Goal: Task Accomplishment & Management: Use online tool/utility

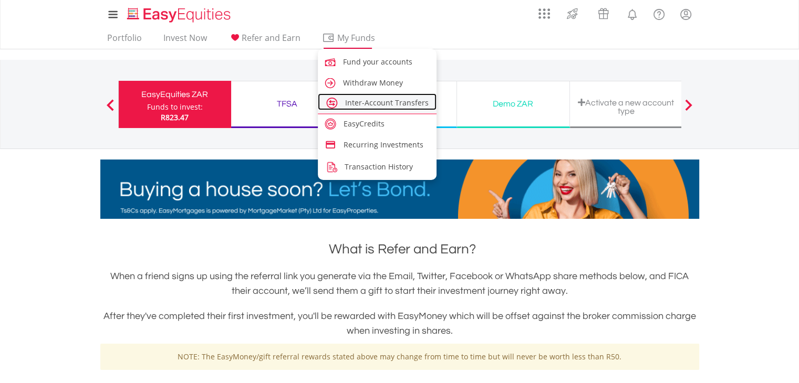
click at [361, 106] on span "Inter-Account Transfers" at bounding box center [386, 103] width 83 height 10
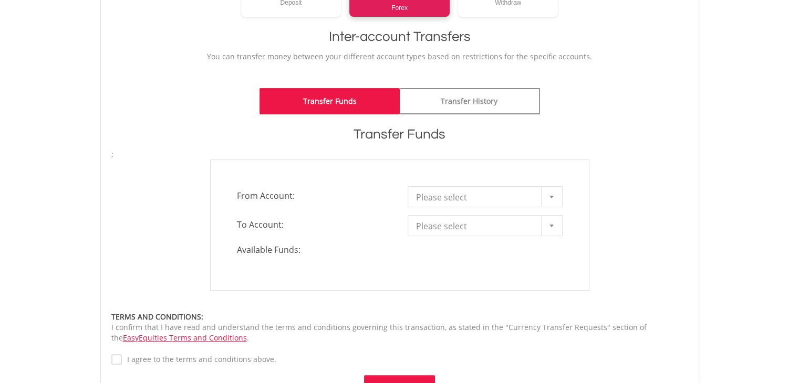
scroll to position [210, 0]
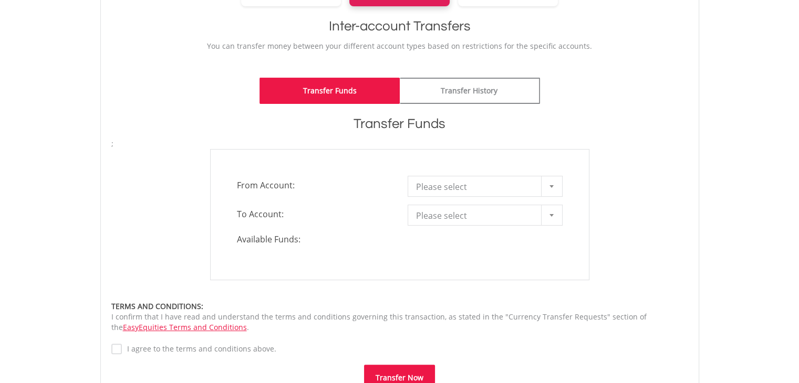
click at [551, 187] on div at bounding box center [551, 186] width 21 height 20
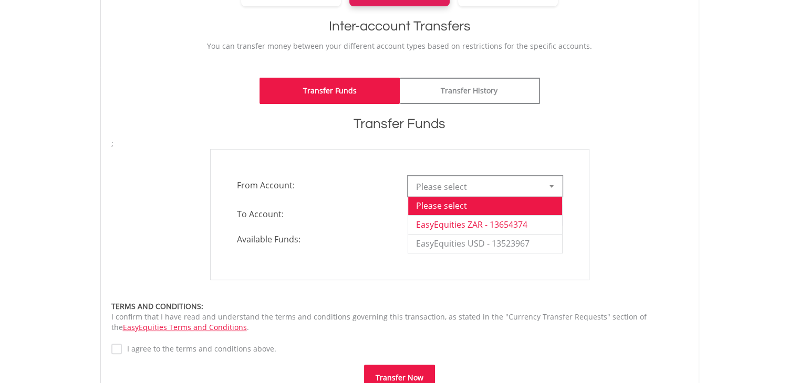
click at [504, 231] on li "EasyEquities ZAR - 13654374" at bounding box center [485, 224] width 154 height 19
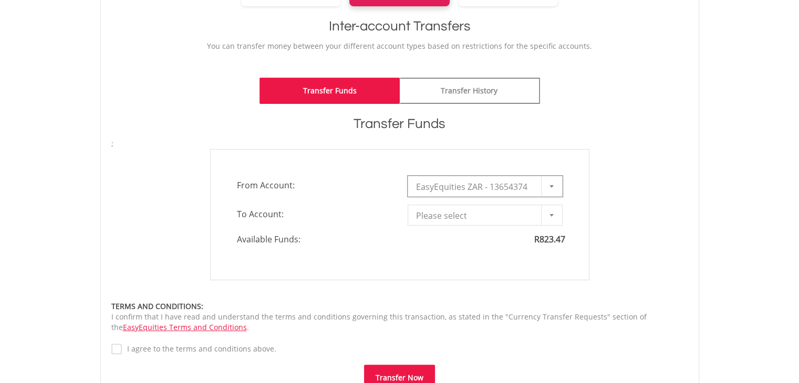
click at [548, 215] on div at bounding box center [551, 215] width 21 height 20
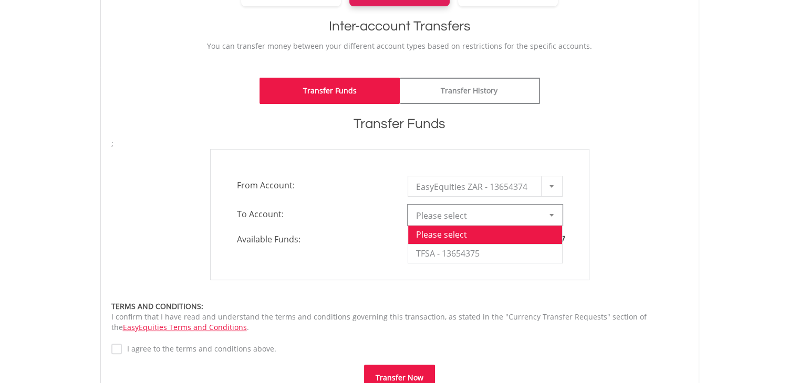
click at [122, 349] on label "I agree to the terms and conditions above." at bounding box center [199, 349] width 154 height 11
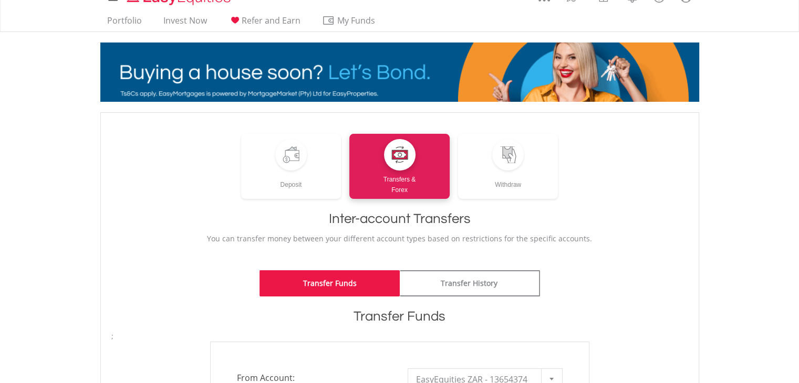
scroll to position [0, 0]
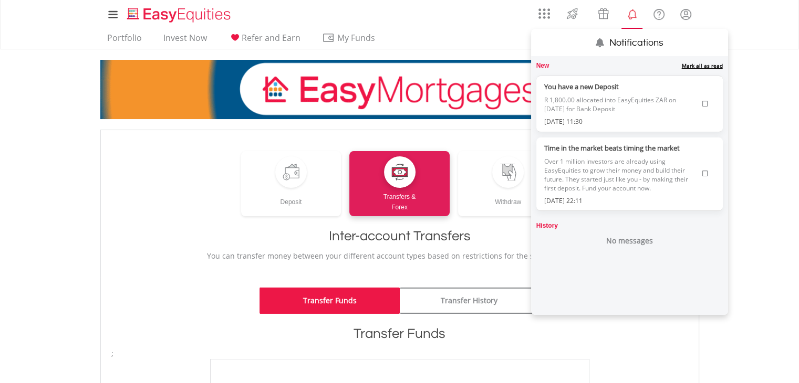
click at [628, 18] on lord-icon "Notifications" at bounding box center [631, 14] width 13 height 13
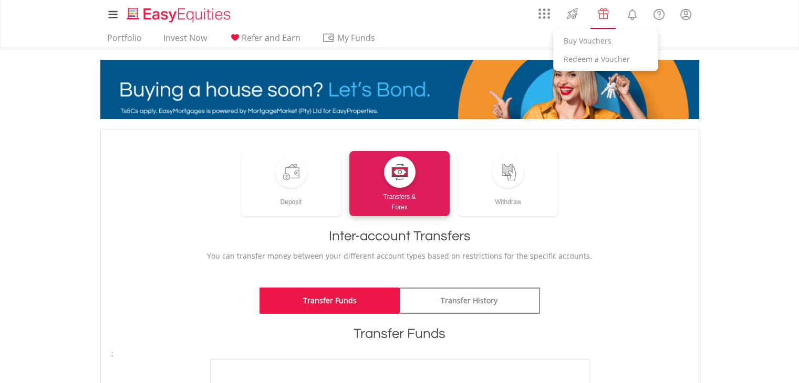
click at [611, 15] on link "Vouchers" at bounding box center [603, 12] width 31 height 19
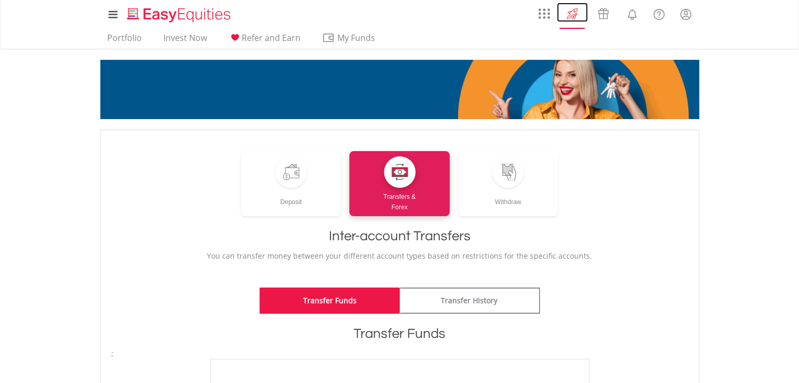
click at [578, 9] on img at bounding box center [571, 13] width 17 height 17
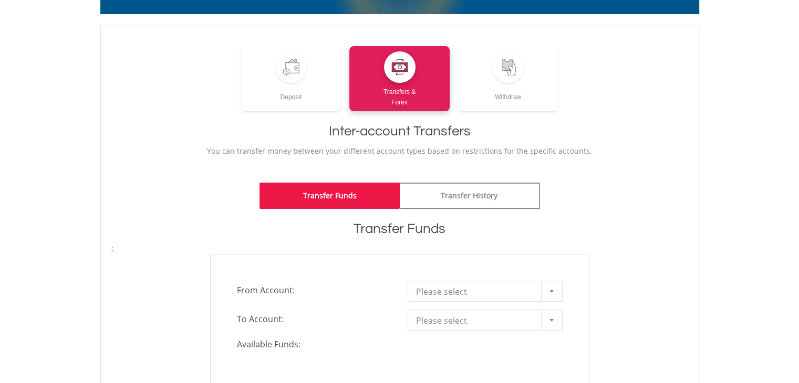
scroll to position [158, 0]
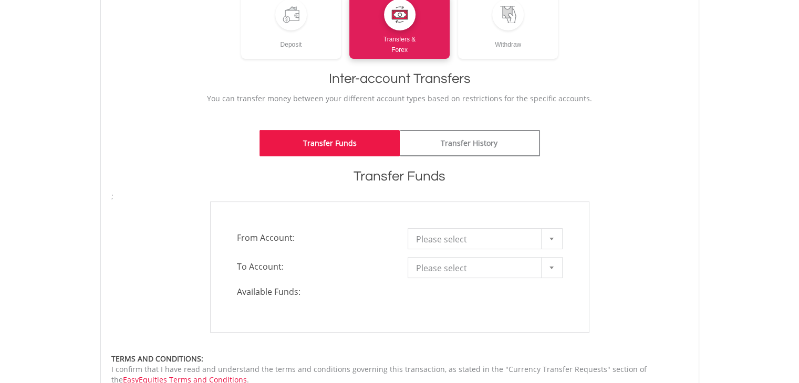
click at [556, 239] on div at bounding box center [551, 239] width 21 height 20
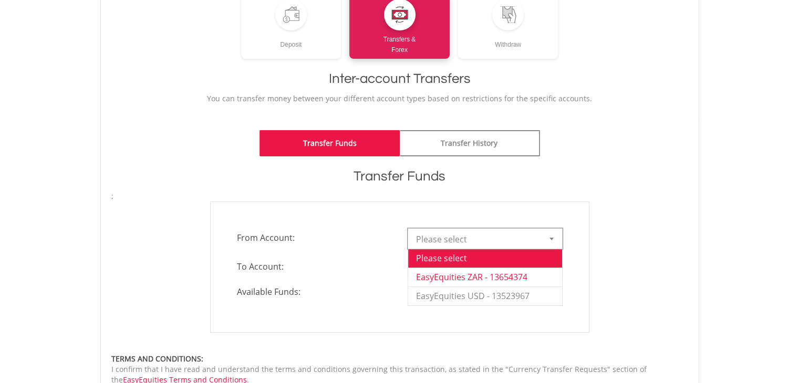
click at [511, 277] on li "EasyEquities ZAR - 13654374" at bounding box center [485, 277] width 154 height 19
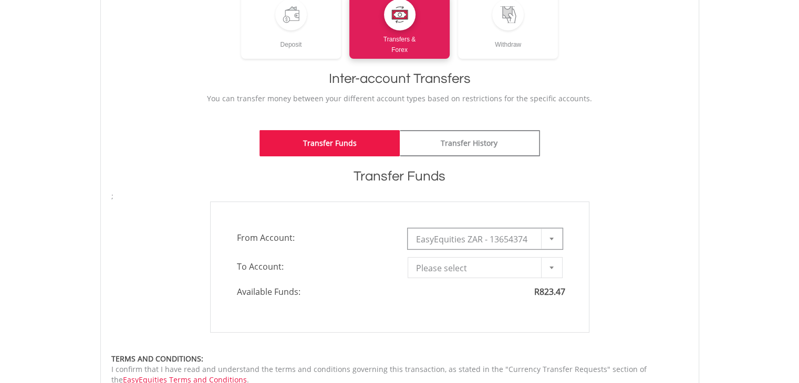
click at [546, 268] on div at bounding box center [551, 268] width 21 height 20
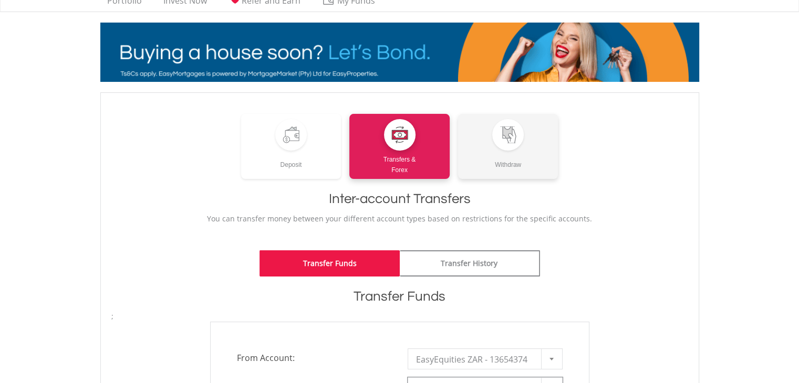
scroll to position [0, 0]
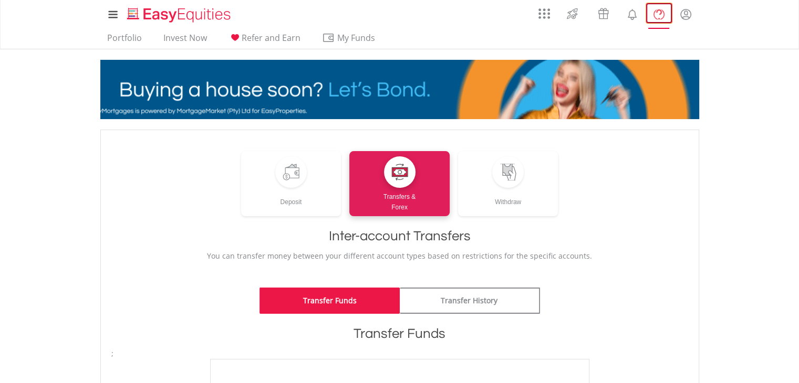
click at [657, 17] on lord-icon "FAQ's and Support" at bounding box center [658, 14] width 13 height 13
